Goal: Obtain resource: Download file/media

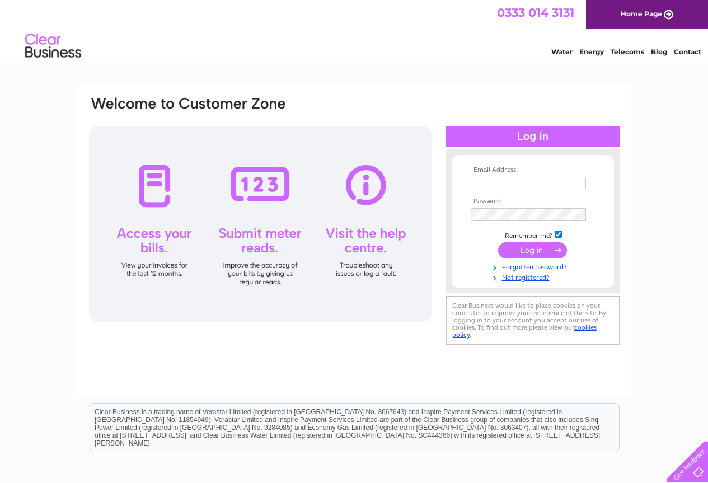
type input "damien@nordicoutdoor.co.uk"
click at [543, 247] on input "submit" at bounding box center [532, 250] width 69 height 16
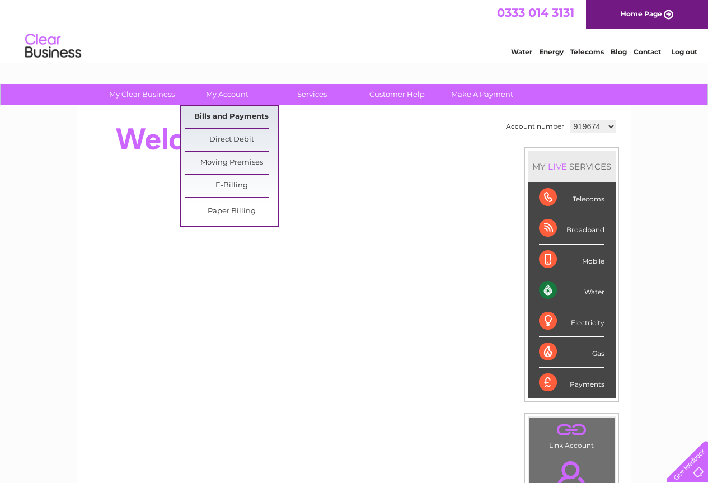
click at [220, 112] on link "Bills and Payments" at bounding box center [231, 117] width 92 height 22
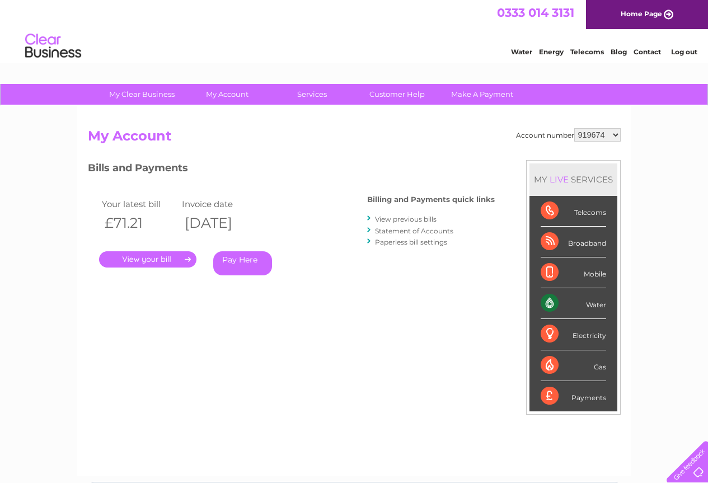
click at [164, 262] on link "." at bounding box center [147, 259] width 97 height 16
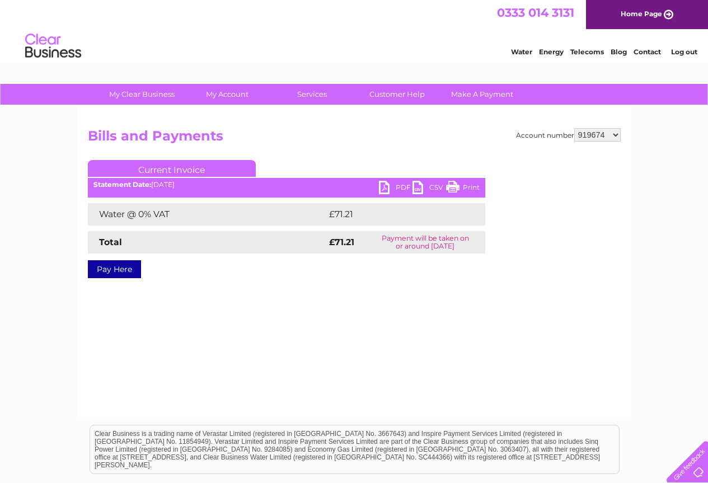
click at [382, 187] on link "PDF" at bounding box center [396, 189] width 34 height 16
click at [365, 45] on div "Water Energy Telecoms Blog Contact Log out" at bounding box center [354, 47] width 708 height 36
click at [616, 136] on select "919674 919675 1087820" at bounding box center [597, 134] width 46 height 13
select select "919675"
click at [574, 128] on select "919674 919675 1087820" at bounding box center [597, 134] width 46 height 13
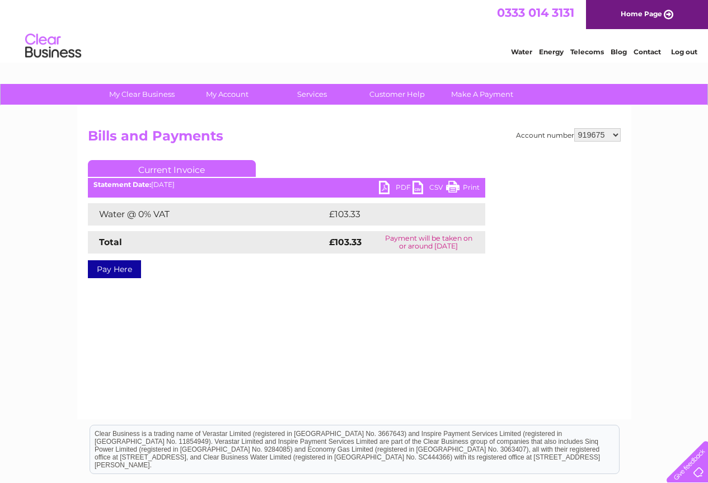
click at [383, 188] on link "PDF" at bounding box center [396, 189] width 34 height 16
